Goal: Task Accomplishment & Management: Use online tool/utility

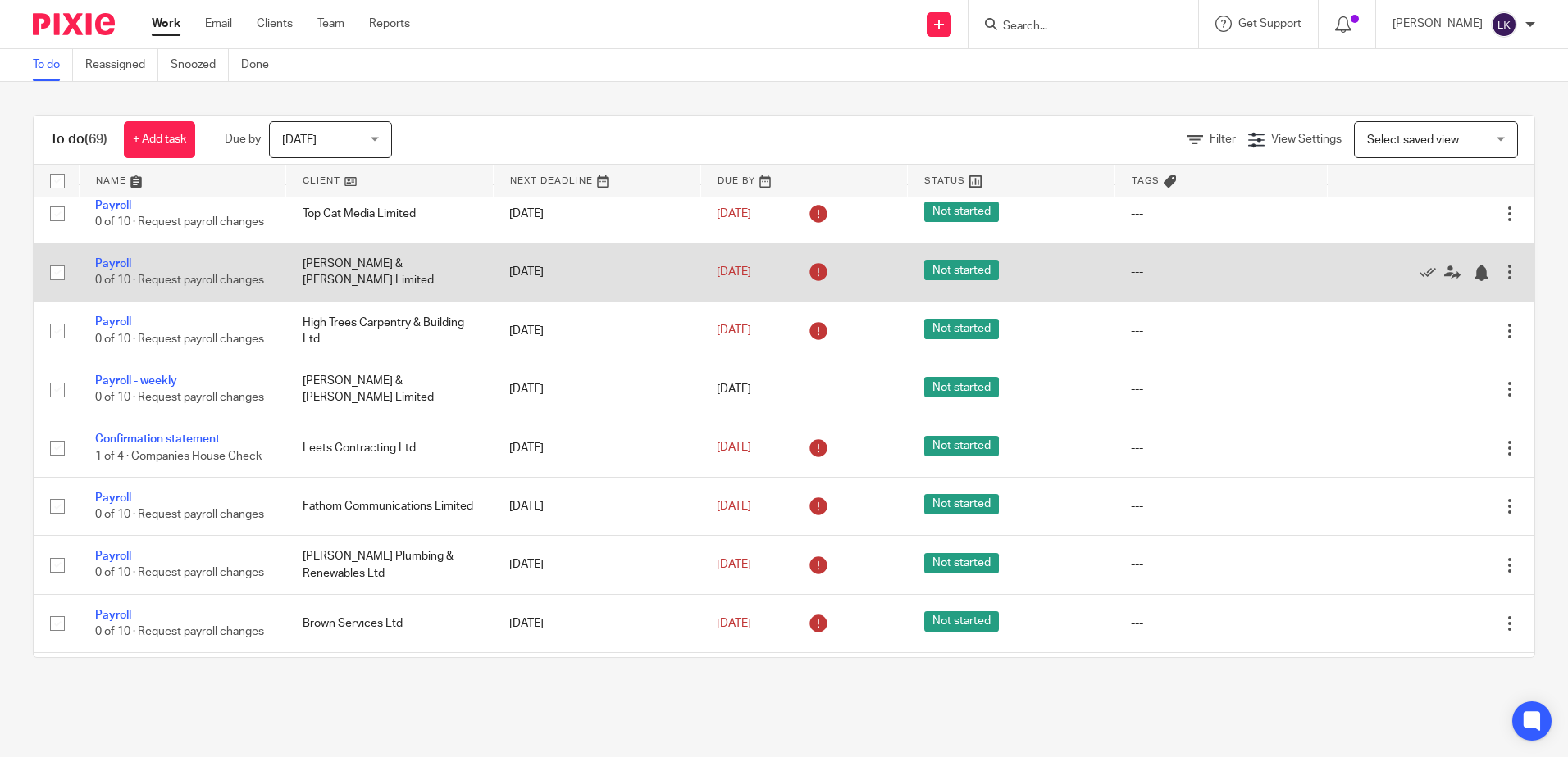
scroll to position [574, 0]
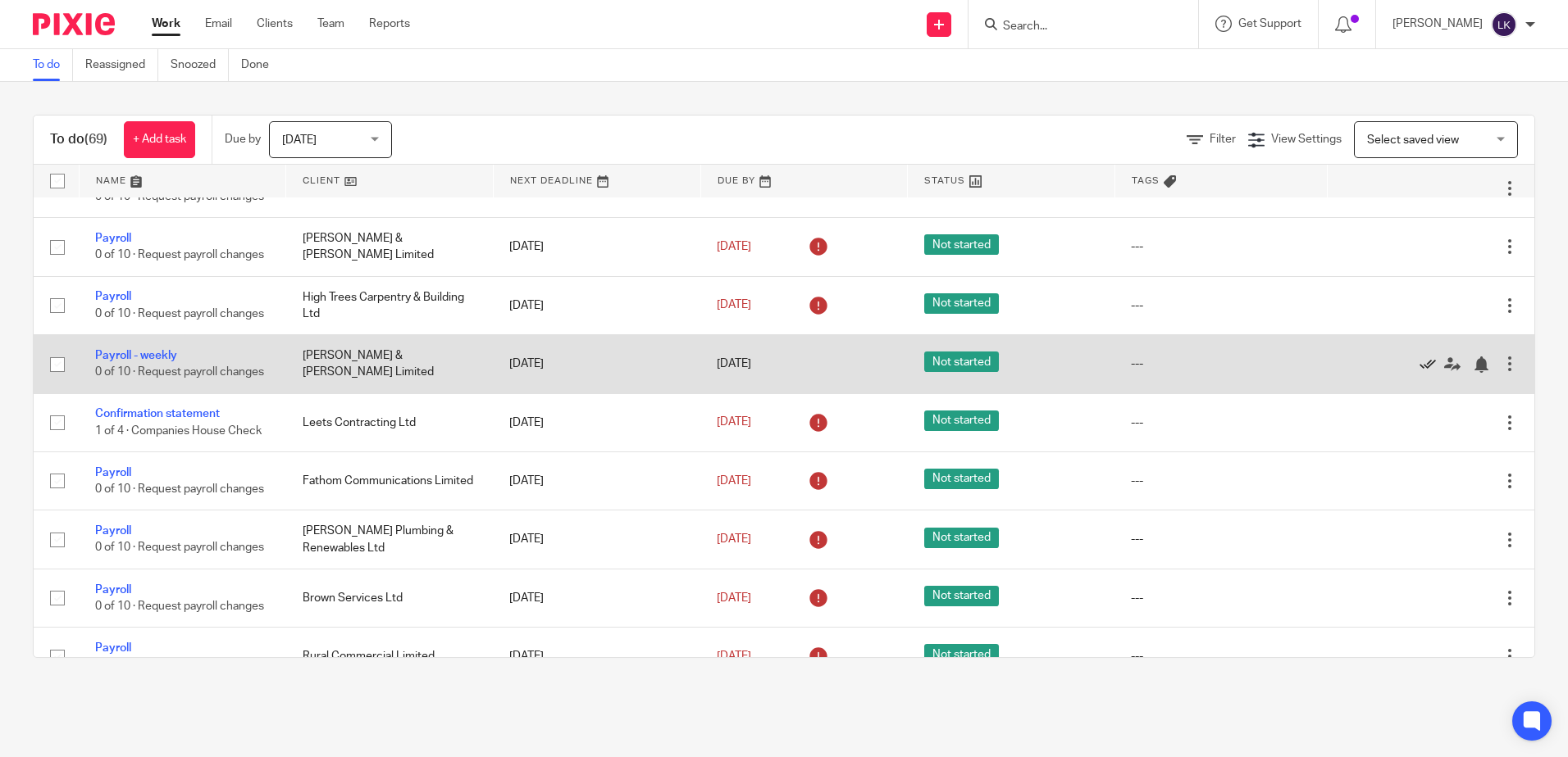
click at [1419, 373] on icon at bounding box center [1427, 364] width 16 height 16
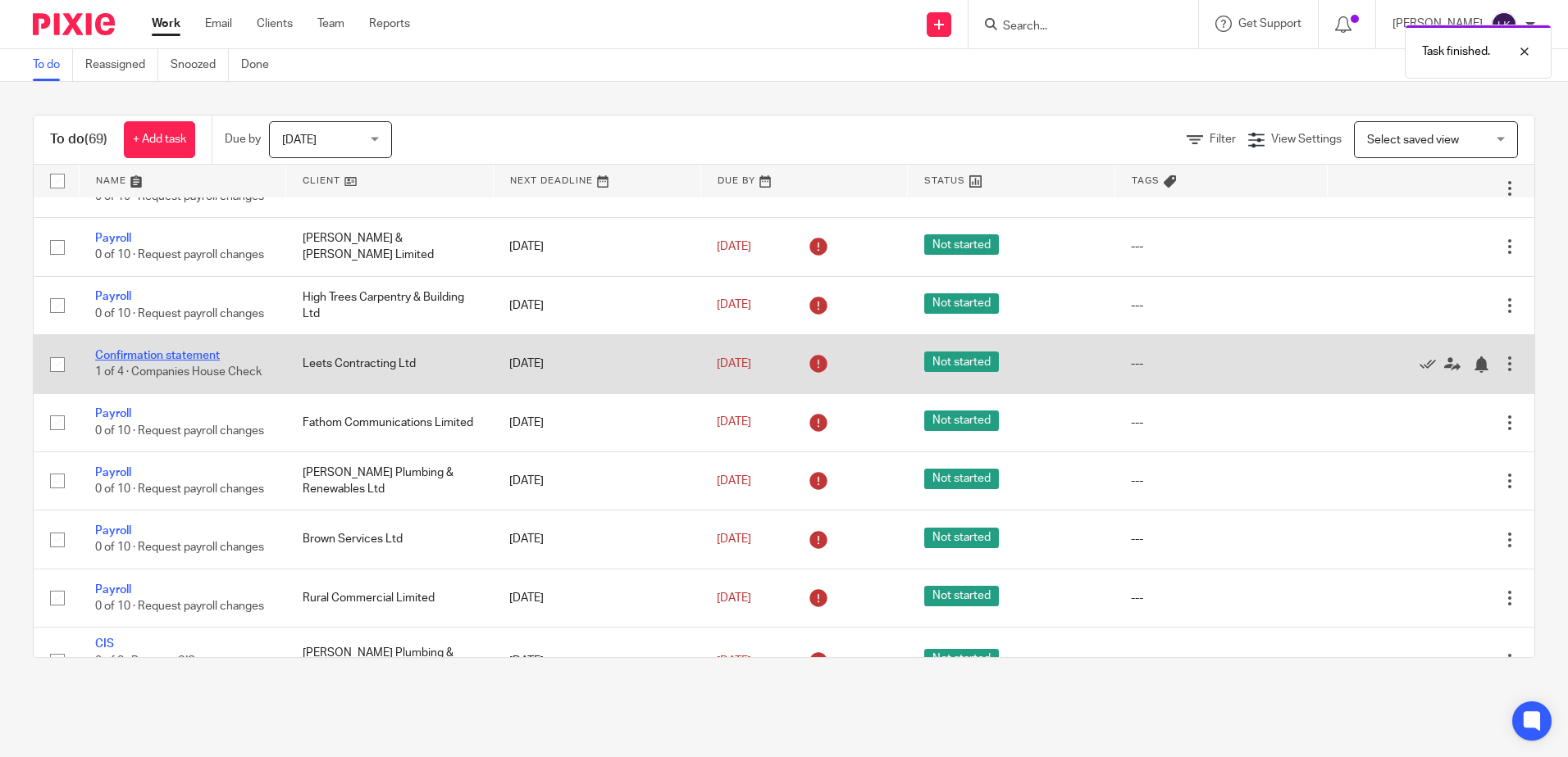
click at [145, 362] on link "Confirmation statement" at bounding box center [158, 356] width 124 height 11
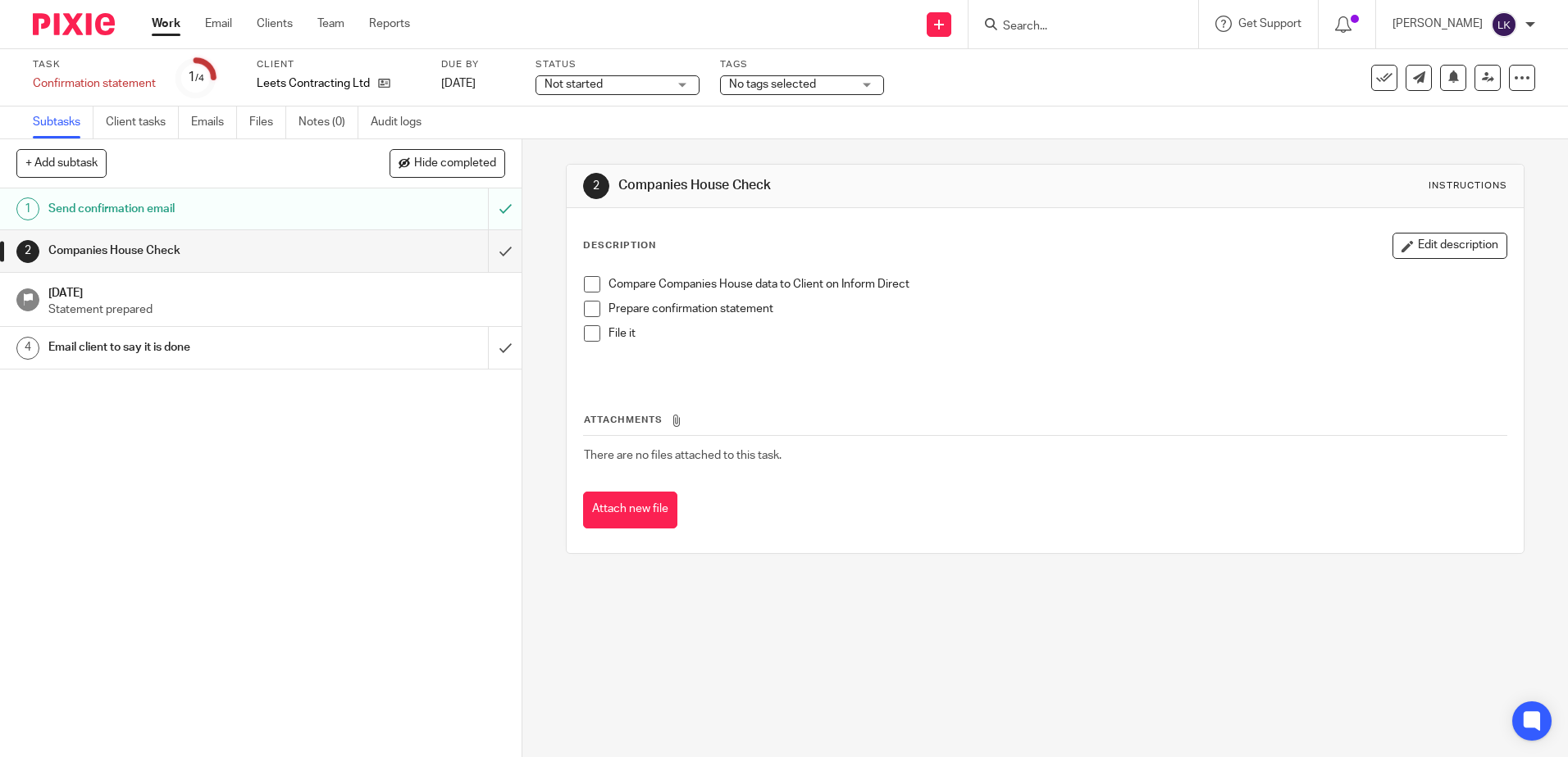
click at [588, 284] on span at bounding box center [591, 284] width 16 height 16
click at [587, 312] on span at bounding box center [591, 308] width 16 height 16
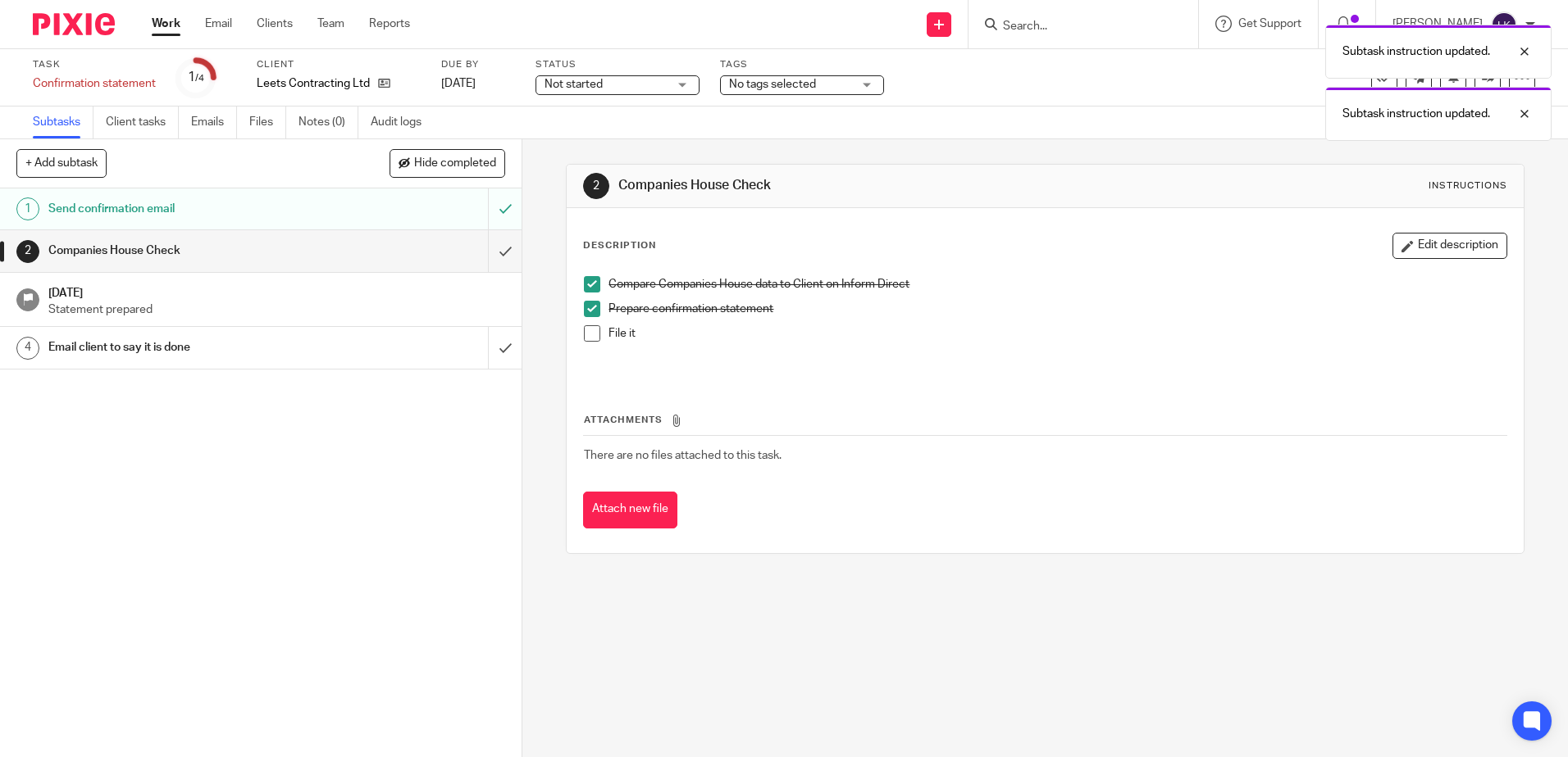
click at [585, 338] on span at bounding box center [591, 333] width 16 height 16
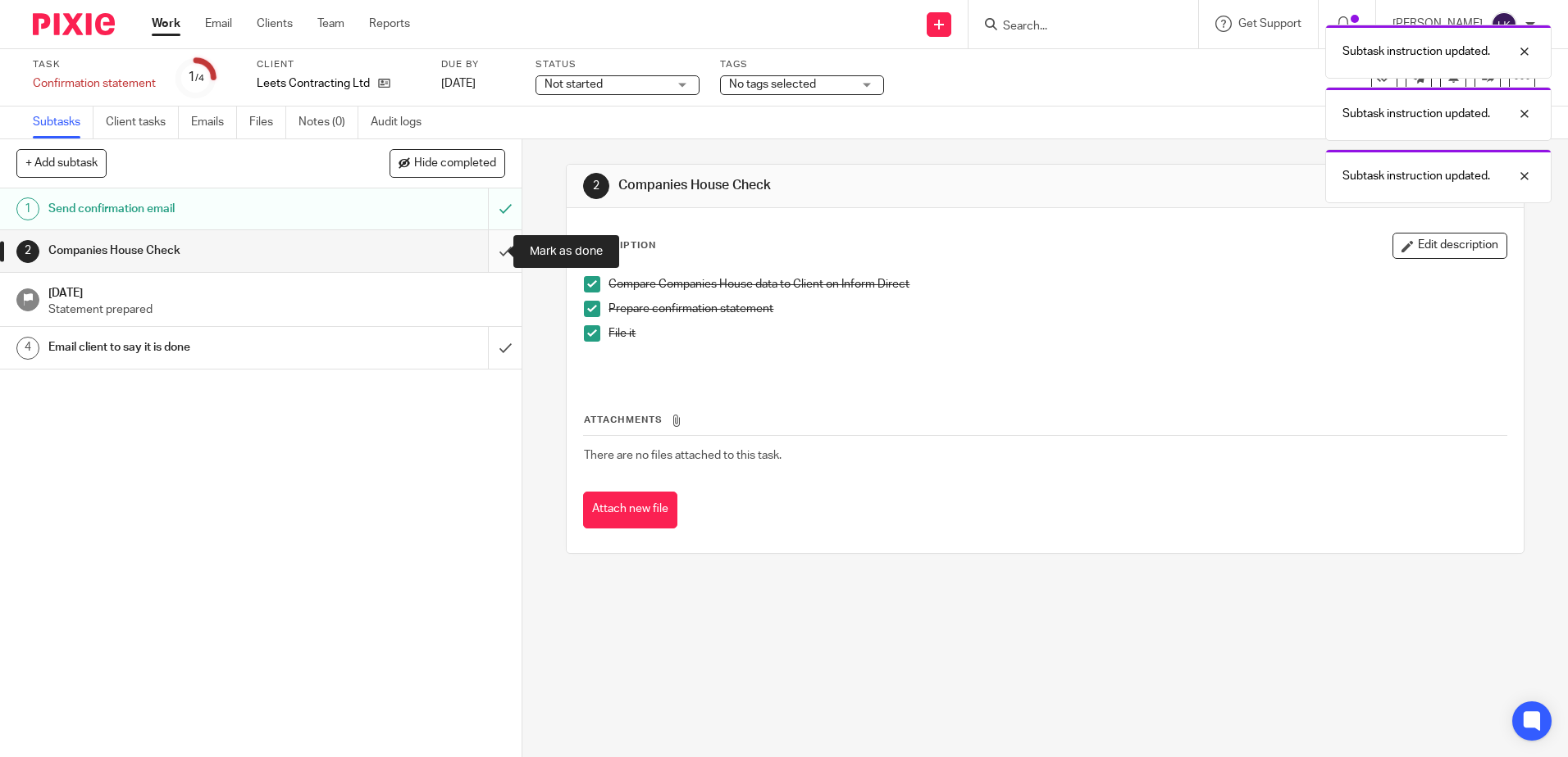
click at [488, 251] on input "submit" at bounding box center [261, 250] width 521 height 41
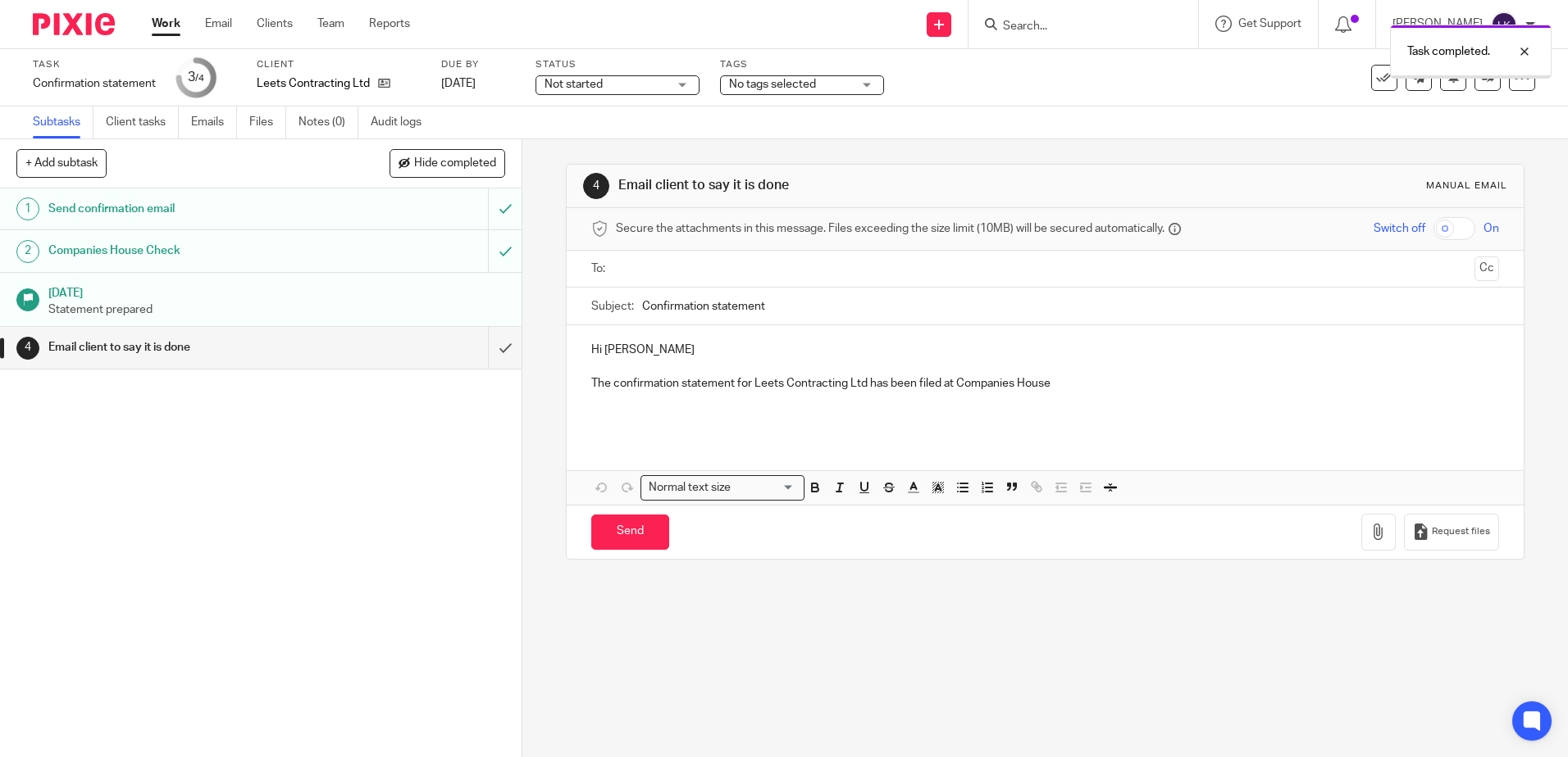
click at [655, 275] on input "text" at bounding box center [1044, 269] width 845 height 19
click at [598, 359] on p "Hi Rauno" at bounding box center [1045, 352] width 907 height 16
click at [654, 352] on p "Hello Rauno" at bounding box center [1045, 352] width 907 height 16
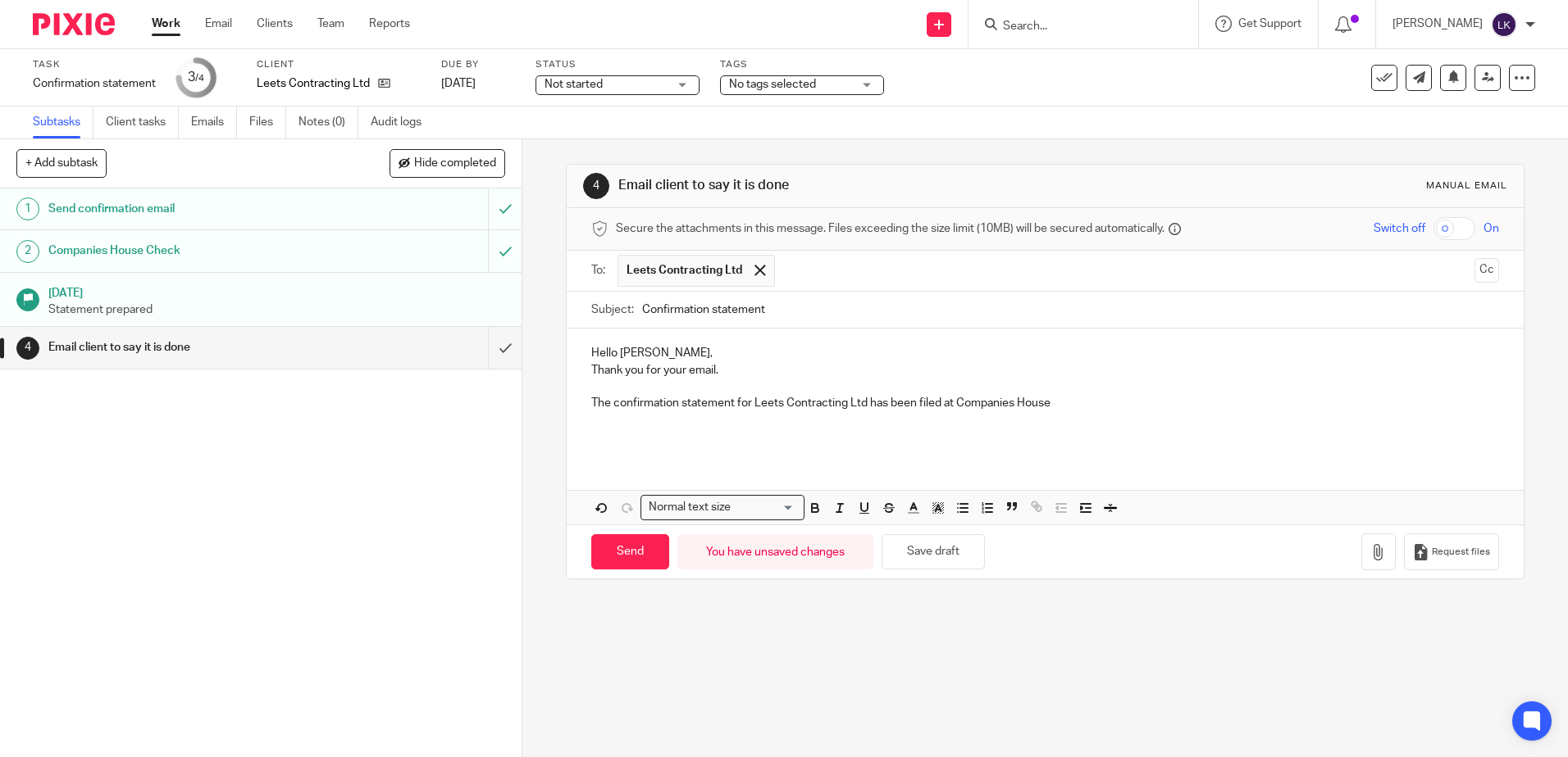
click at [592, 403] on p "The confirmation statement for Leets Contracting Ltd has been filed at Companie…" at bounding box center [1045, 403] width 907 height 16
click at [1212, 404] on p "I would like to let you know that the confirmation statement for Leets Contract…" at bounding box center [1045, 403] width 907 height 16
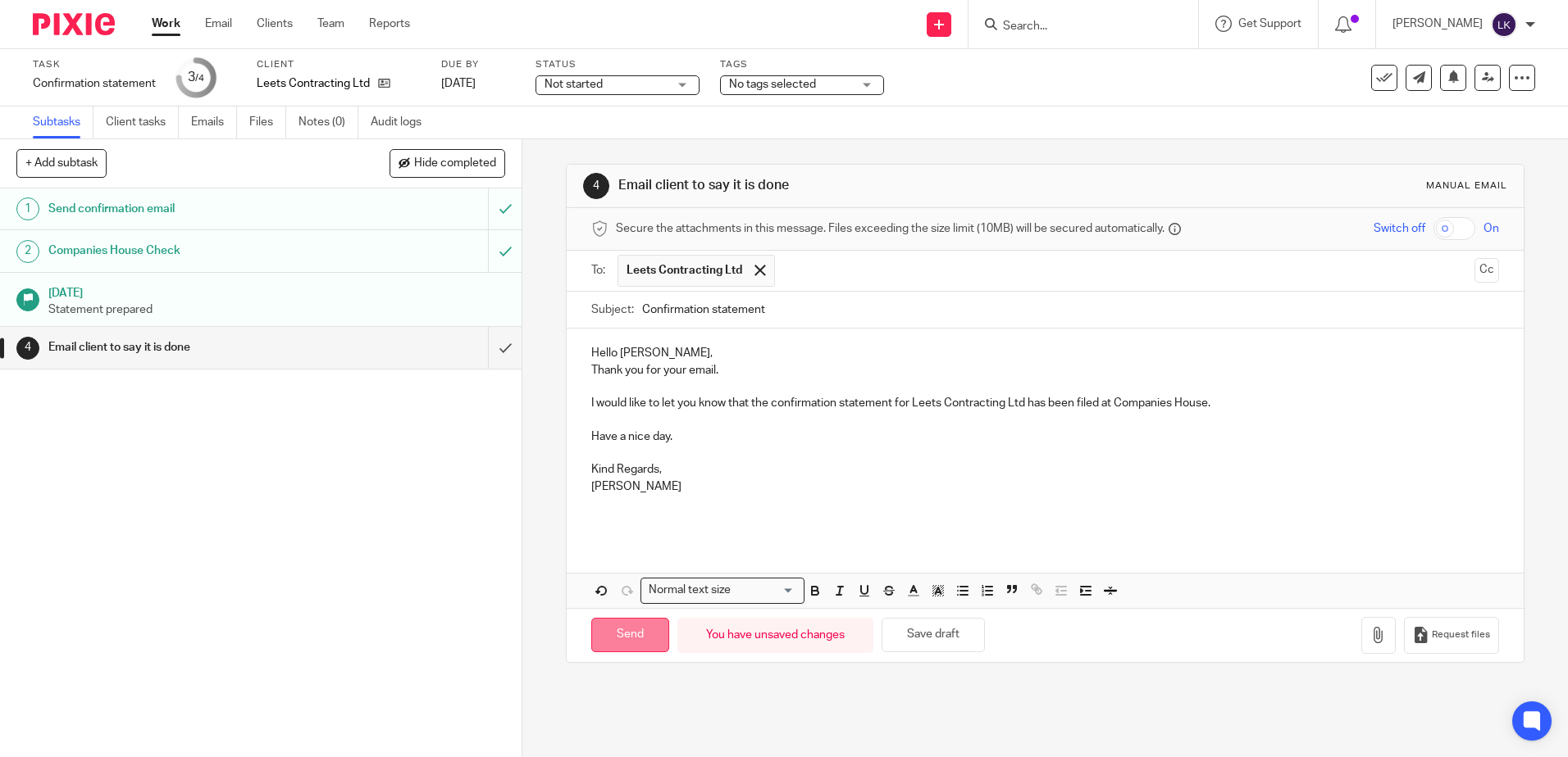
click at [609, 631] on input "Send" at bounding box center [630, 635] width 78 height 35
type input "Sent"
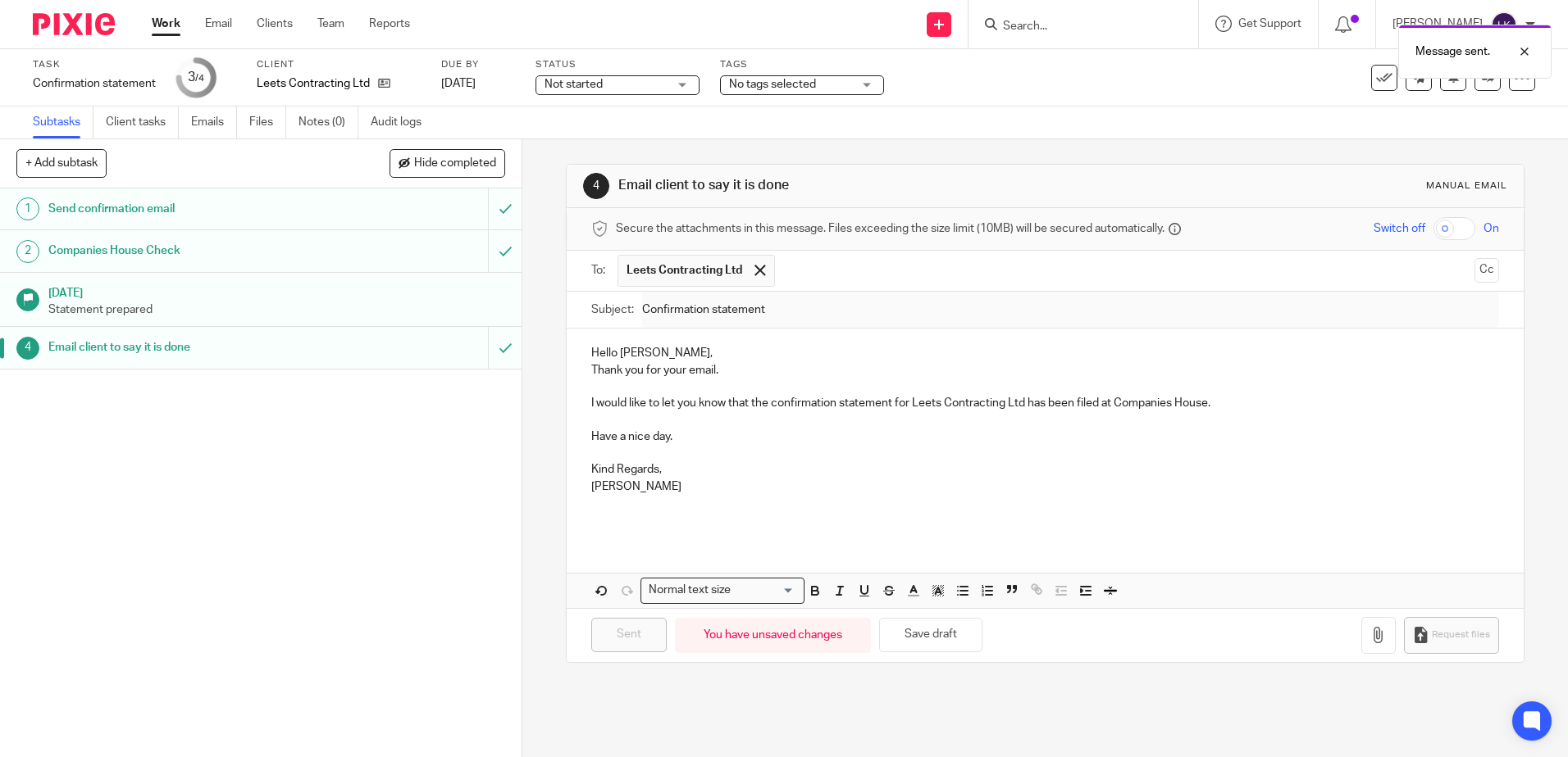
click at [170, 22] on link "Work" at bounding box center [166, 23] width 29 height 16
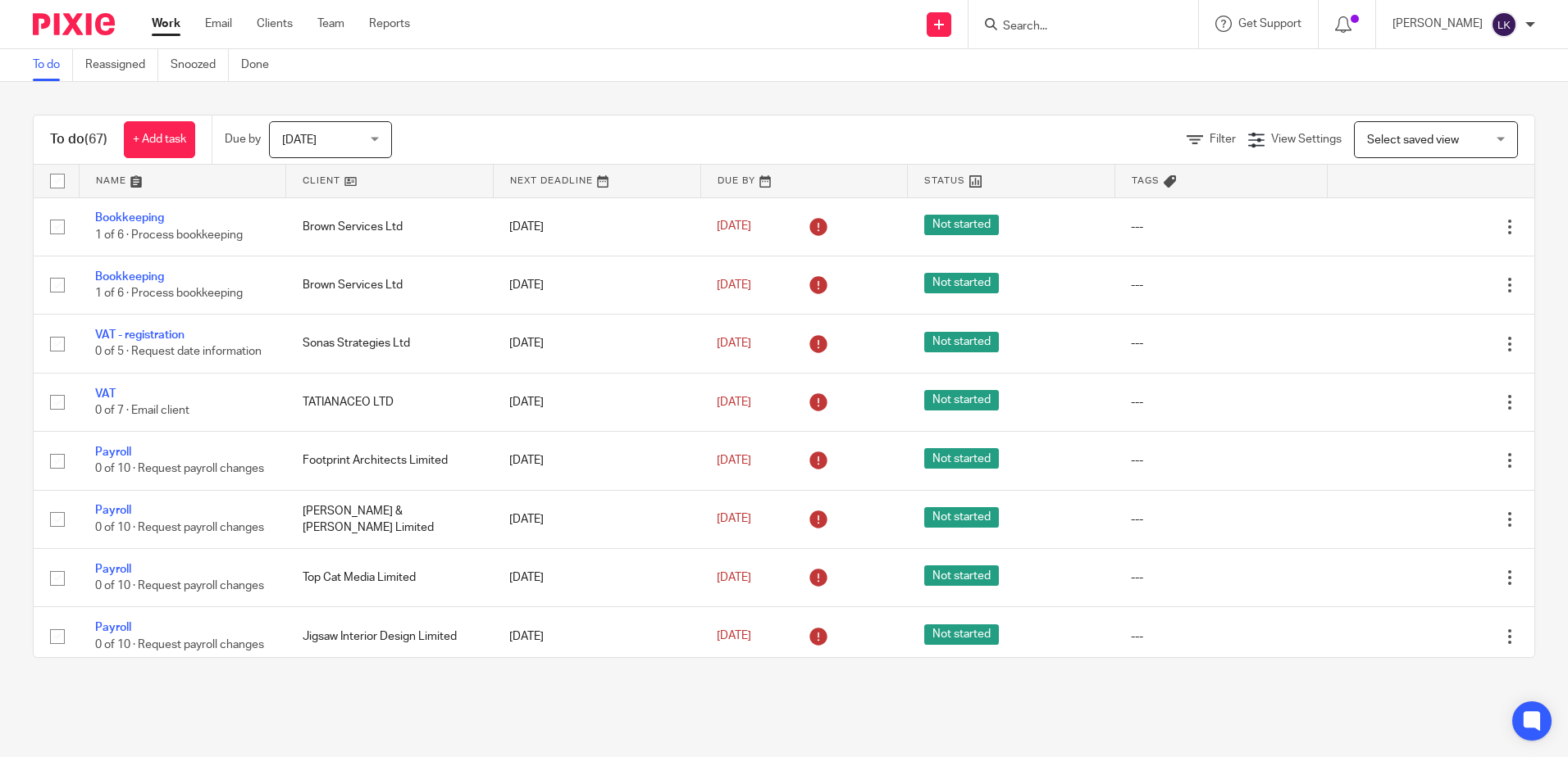
click at [1028, 20] on form at bounding box center [1088, 24] width 175 height 20
click at [1031, 26] on input "Search" at bounding box center [1074, 27] width 148 height 14
type input "sml"
click at [1093, 66] on link at bounding box center [1099, 64] width 203 height 25
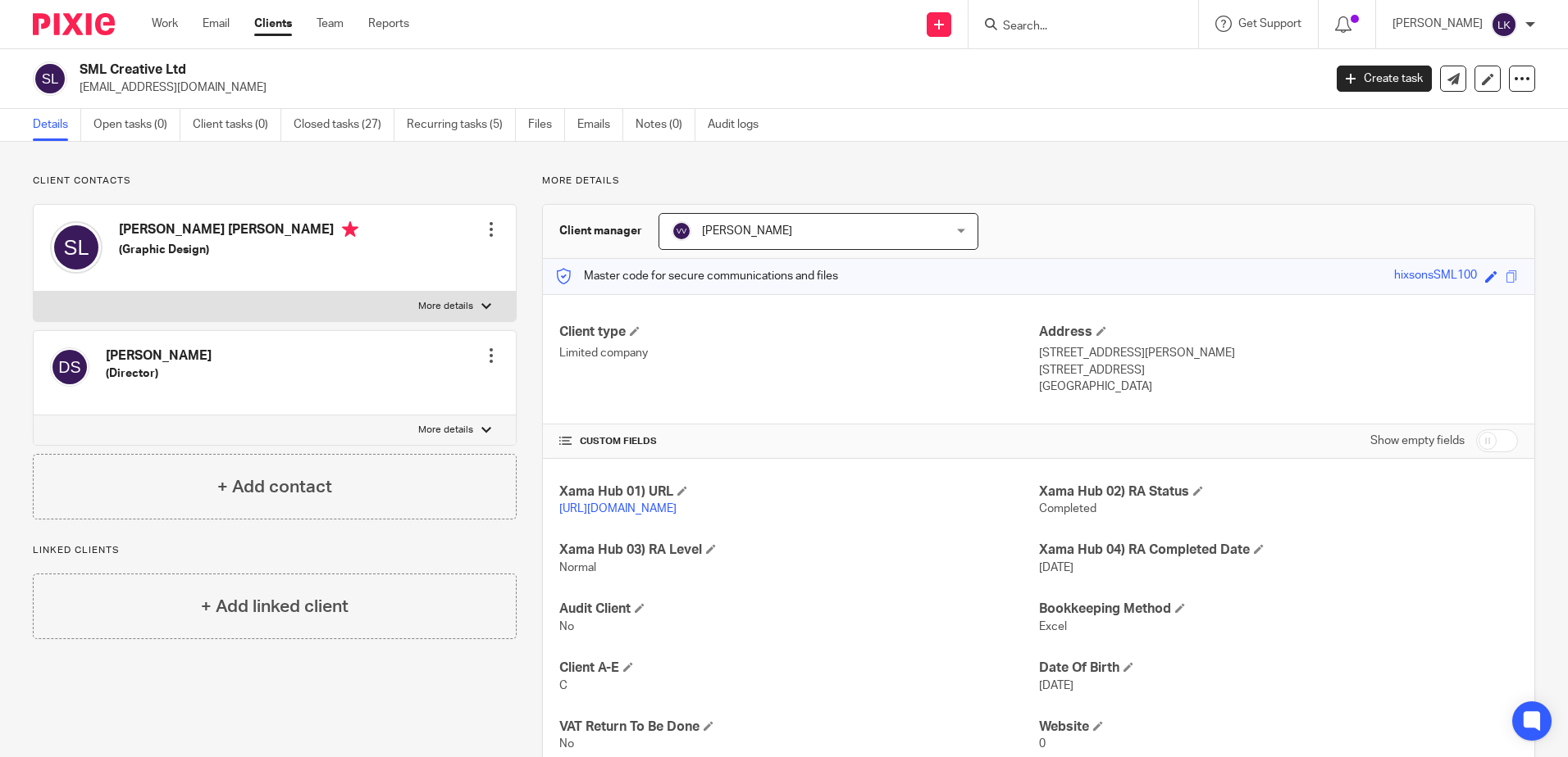
drag, startPoint x: 184, startPoint y: 65, endPoint x: 81, endPoint y: 56, distance: 103.4
click at [81, 56] on div "SML Creative Ltd [EMAIL_ADDRESS][DOMAIN_NAME] Create task Update from Companies…" at bounding box center [784, 79] width 1568 height 60
copy h2 "SML Creative Ltd"
